Goal: Information Seeking & Learning: Check status

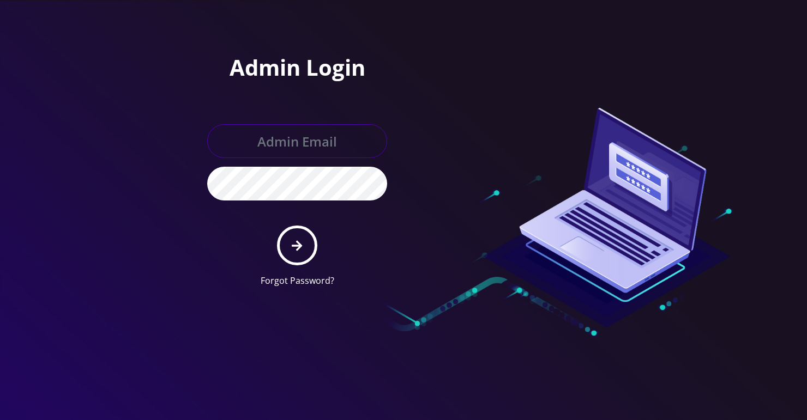
click at [285, 137] on input "text" at bounding box center [297, 141] width 180 height 34
type input "[PERSON_NAME][EMAIL_ADDRESS][DOMAIN_NAME]"
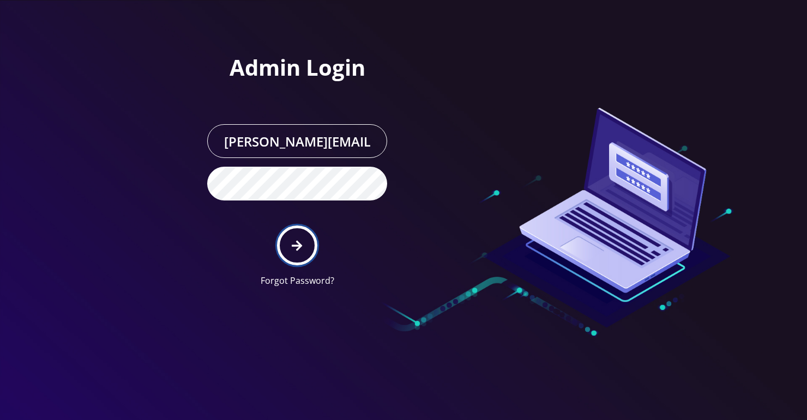
click at [277, 226] on button "submit" at bounding box center [297, 246] width 40 height 40
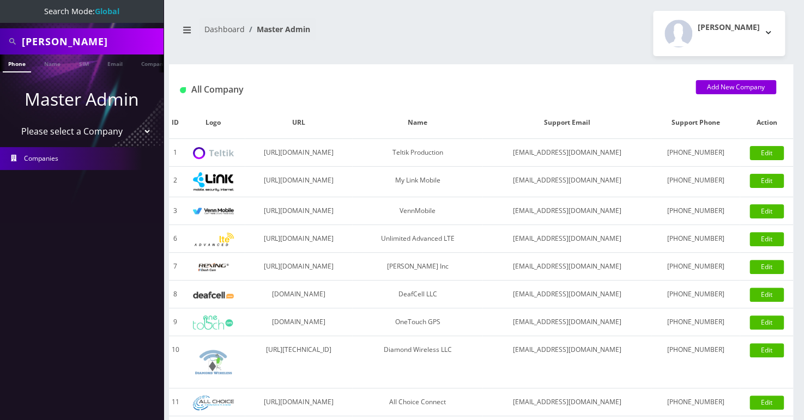
click at [54, 42] on input "[PERSON_NAME]" at bounding box center [91, 41] width 139 height 21
type input "nillen"
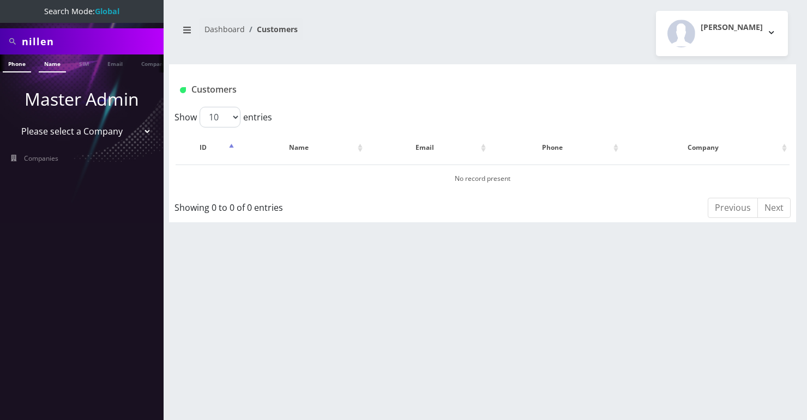
click at [49, 64] on link "Name" at bounding box center [52, 64] width 27 height 18
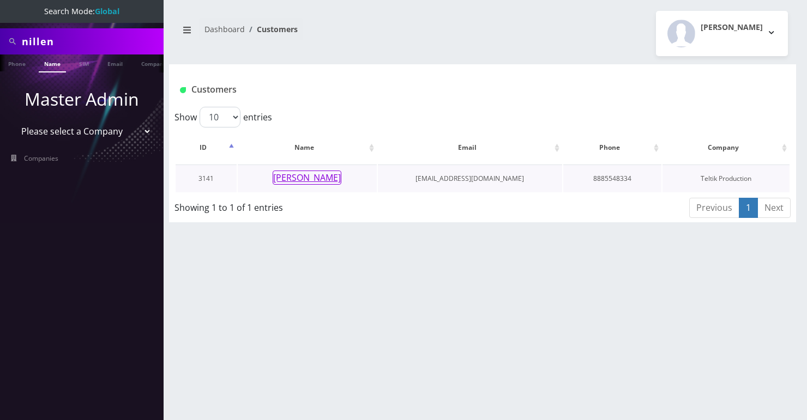
click at [299, 179] on button "Bradley Nillen" at bounding box center [307, 178] width 69 height 14
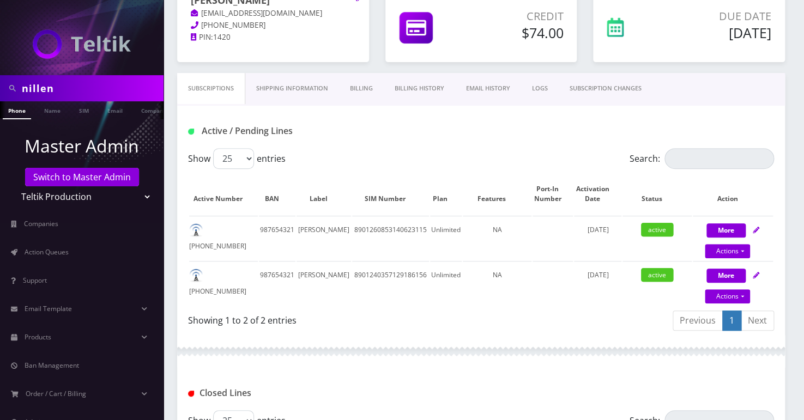
scroll to position [0, 5]
click at [422, 89] on link "Billing History" at bounding box center [419, 88] width 71 height 31
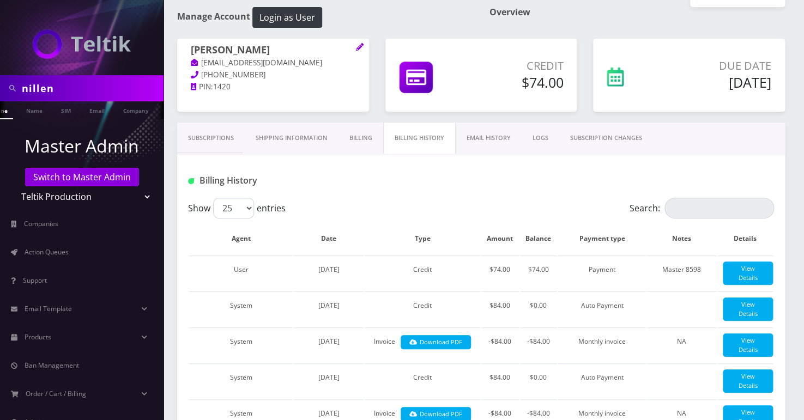
scroll to position [0, 22]
